Goal: Task Accomplishment & Management: Manage account settings

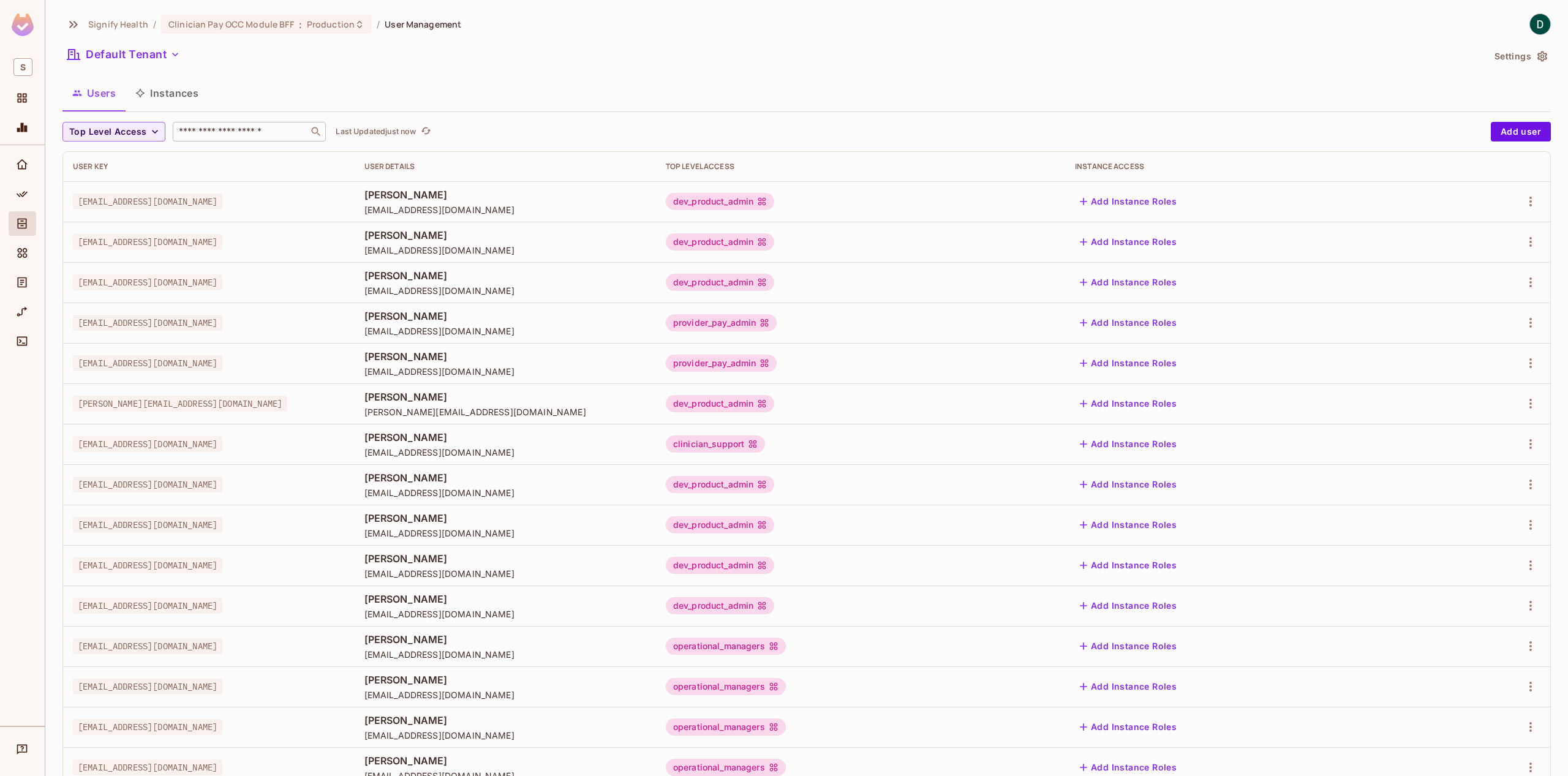
click at [216, 136] on input "text" at bounding box center [241, 132] width 128 height 12
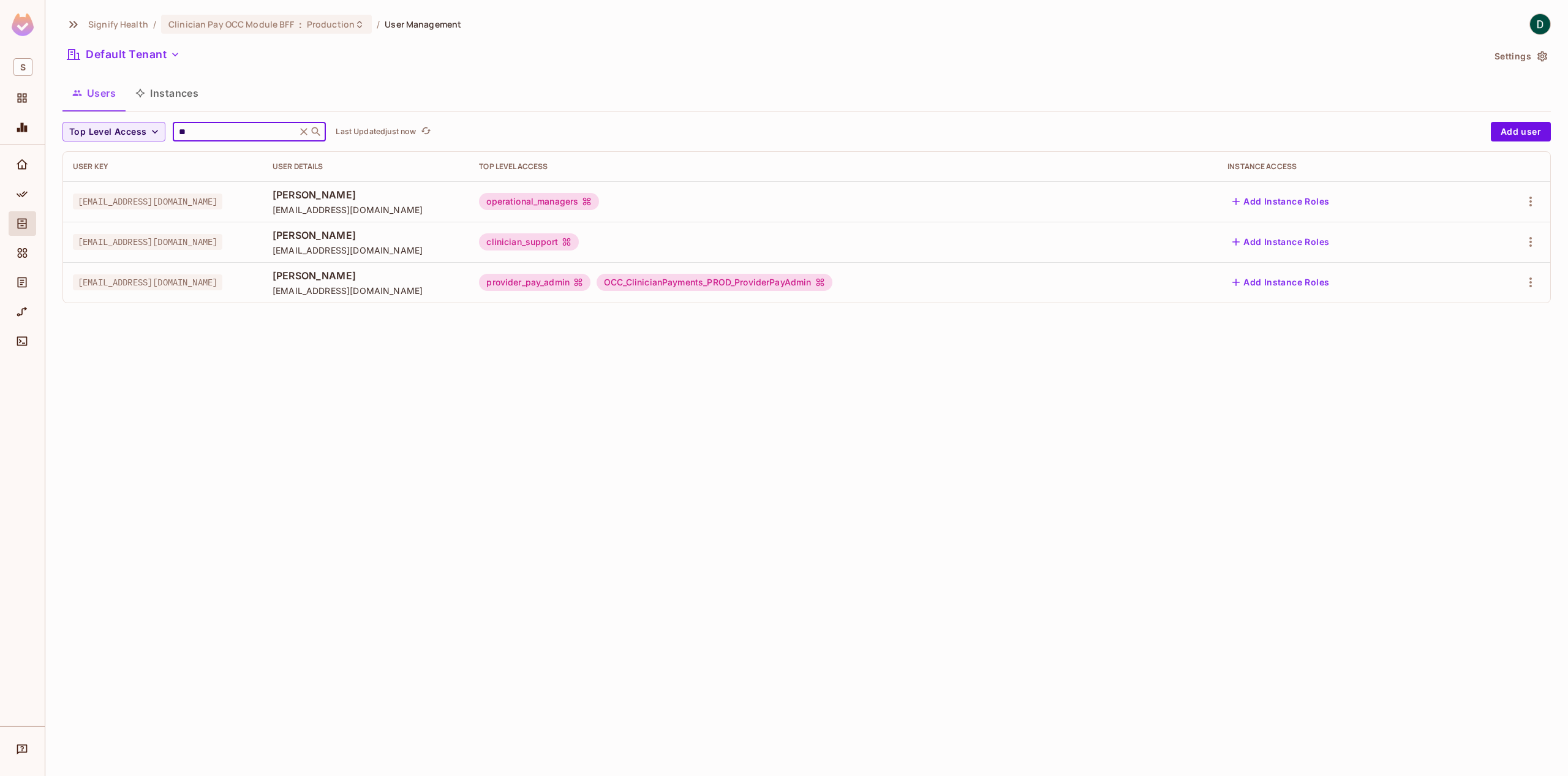
type input "**"
click at [253, 280] on div "[EMAIL_ADDRESS][DOMAIN_NAME]" at bounding box center [163, 282] width 180 height 12
